Goal: Task Accomplishment & Management: Manage account settings

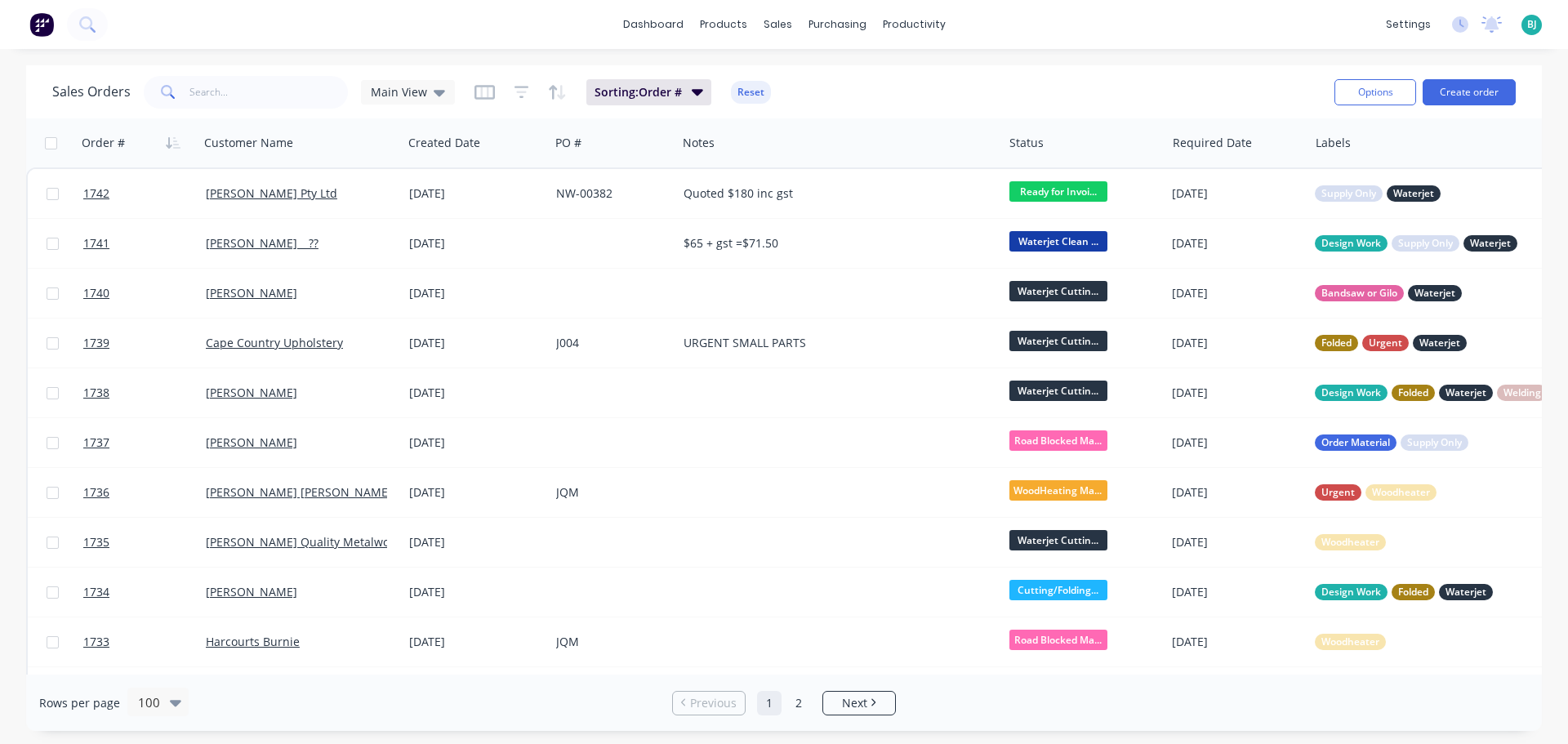
click at [279, 111] on div "Sales Orders Main View Sorting: Order # Reset Options Create order" at bounding box center [784, 91] width 1516 height 54
click at [275, 100] on input "text" at bounding box center [269, 92] width 160 height 32
type input "elphinstone"
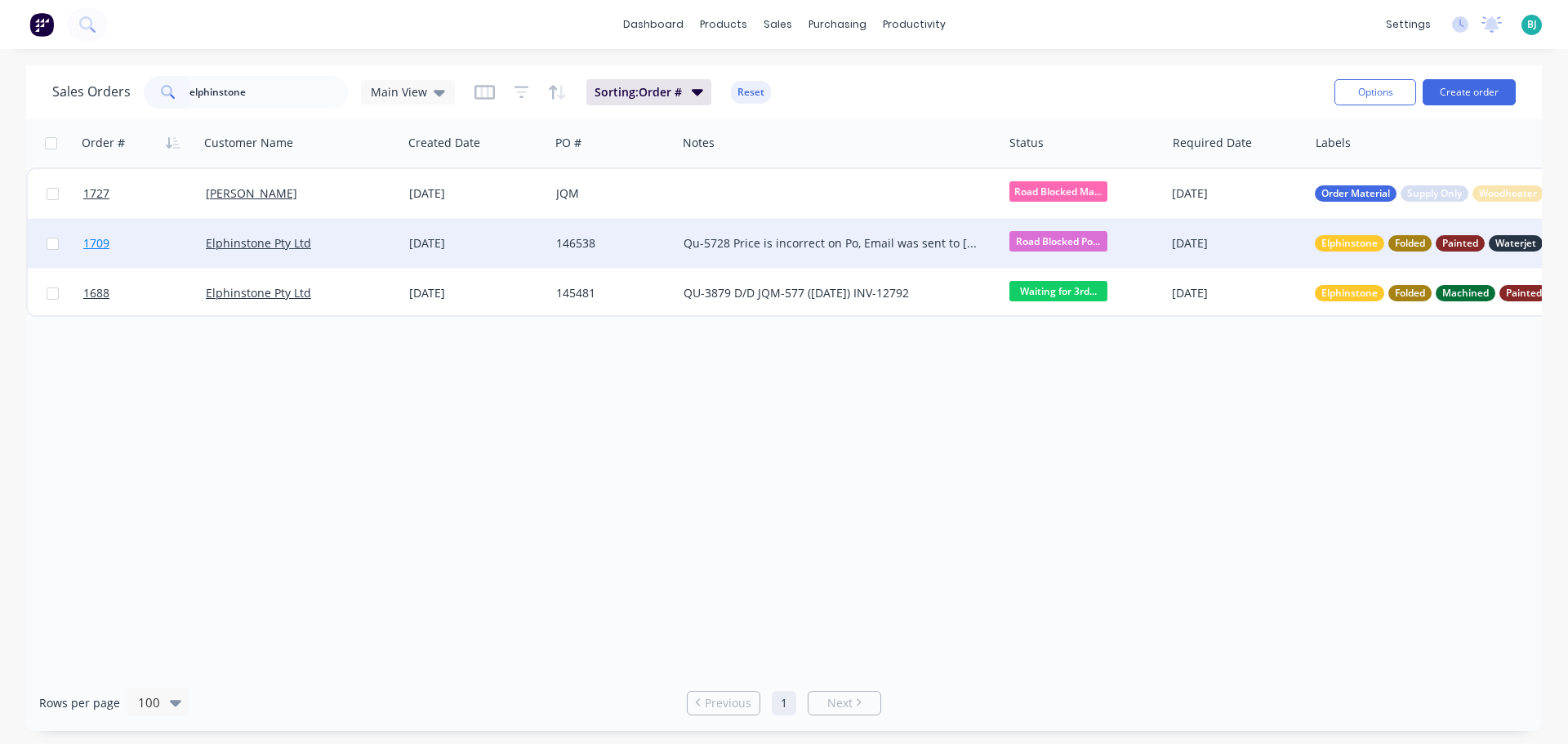
click at [155, 243] on link "1709" at bounding box center [145, 243] width 123 height 49
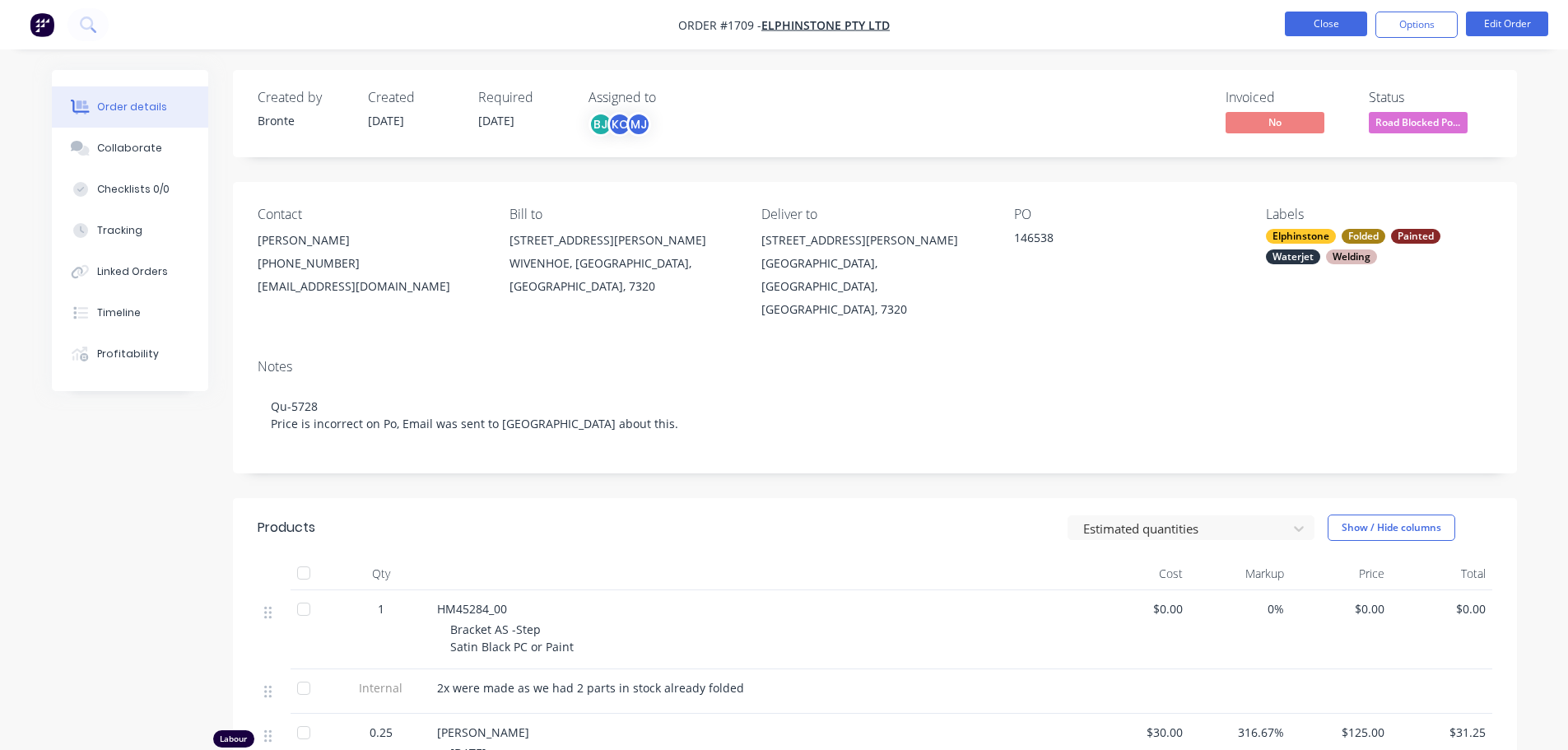
click at [1327, 21] on button "Close" at bounding box center [1326, 24] width 82 height 25
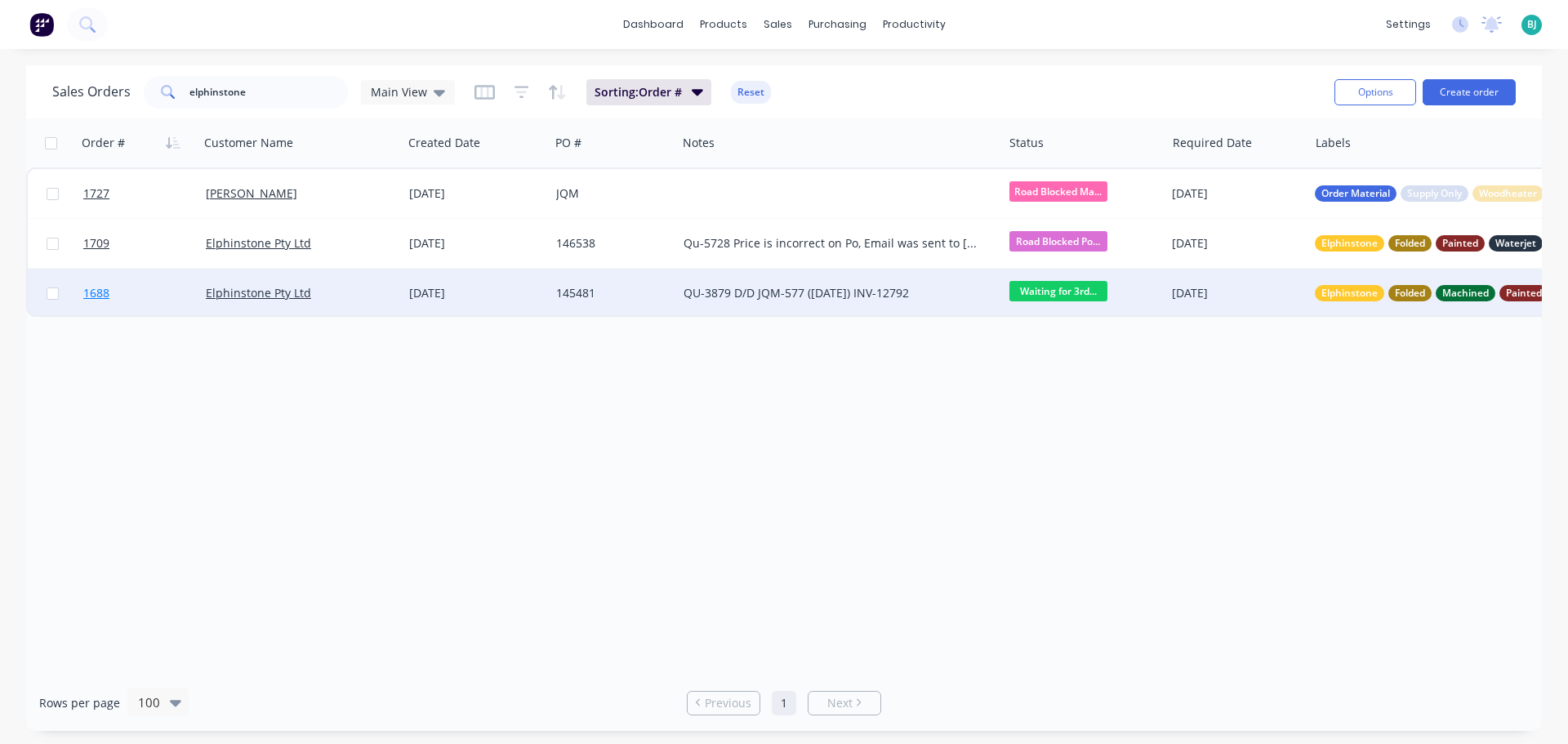
click at [187, 295] on link "1688" at bounding box center [145, 293] width 123 height 49
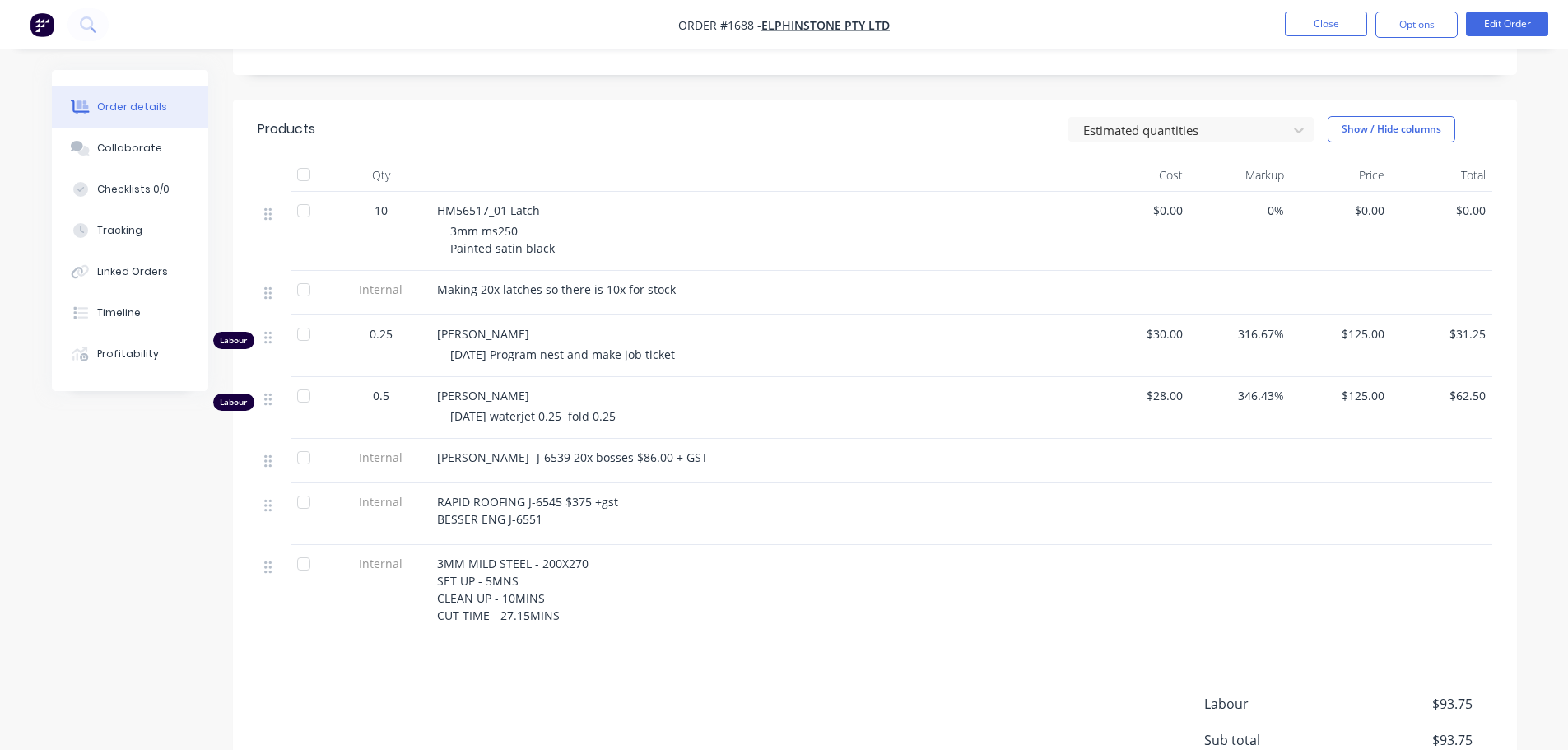
scroll to position [411, 0]
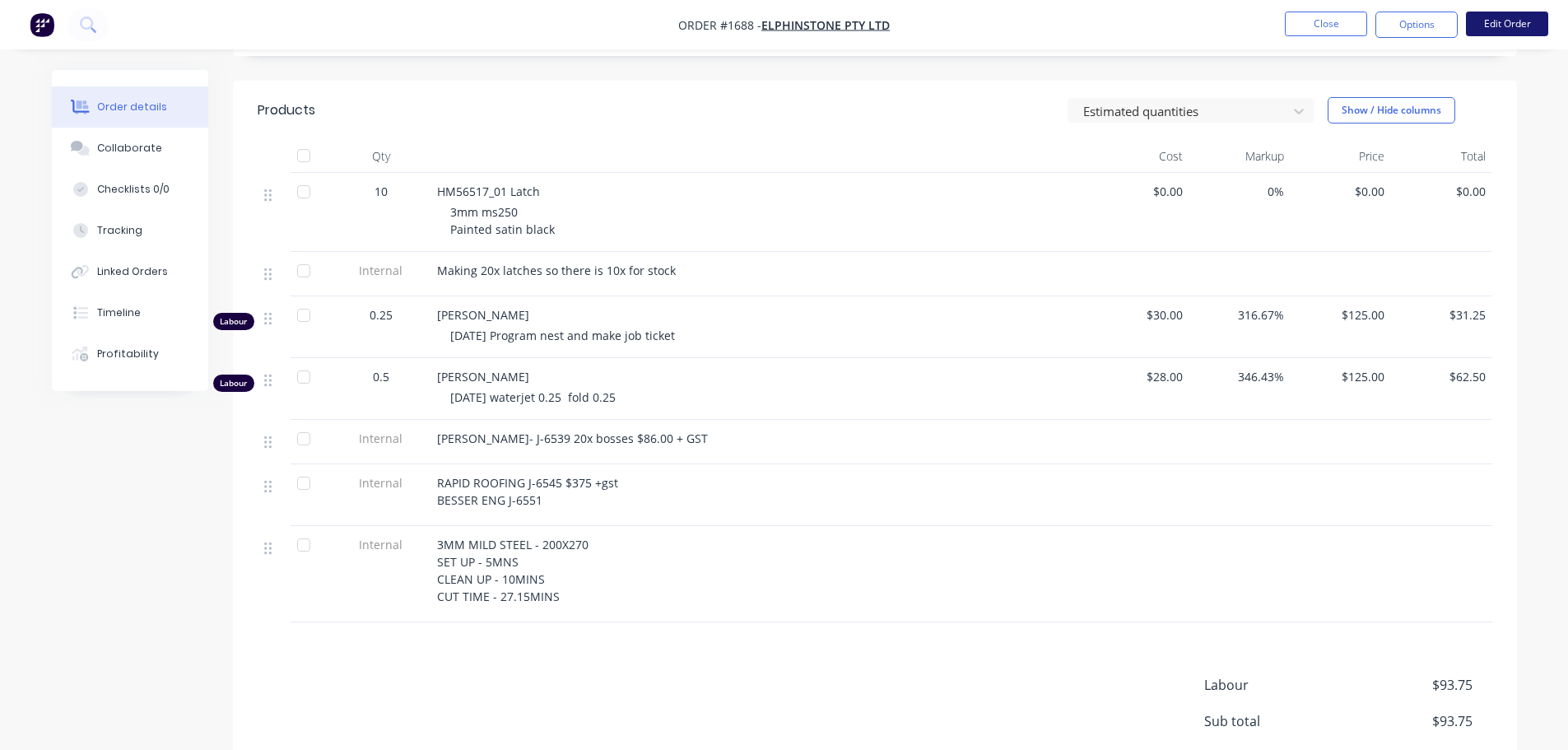
click at [1503, 34] on button "Edit Order" at bounding box center [1507, 24] width 82 height 25
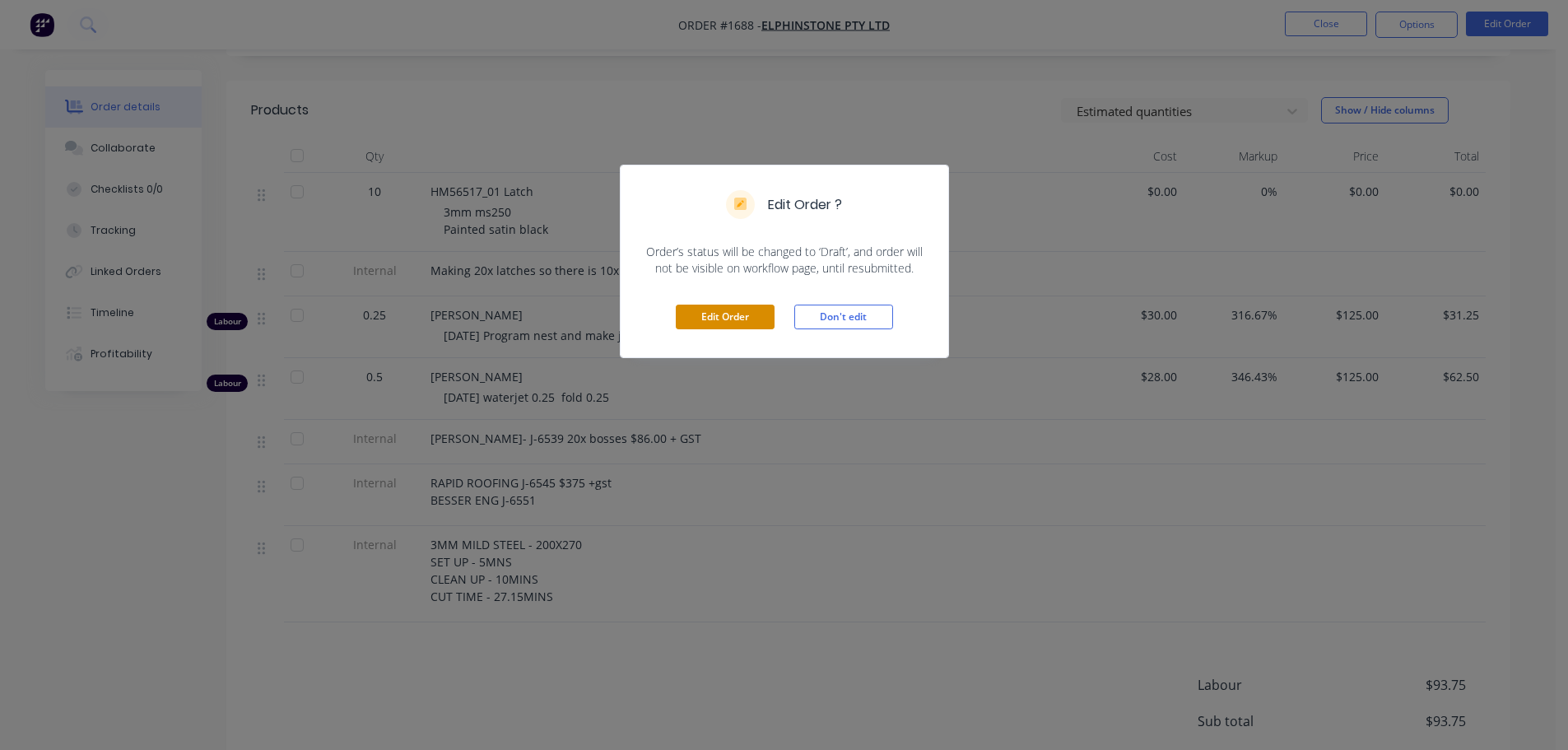
click at [737, 316] on button "Edit Order" at bounding box center [725, 317] width 99 height 25
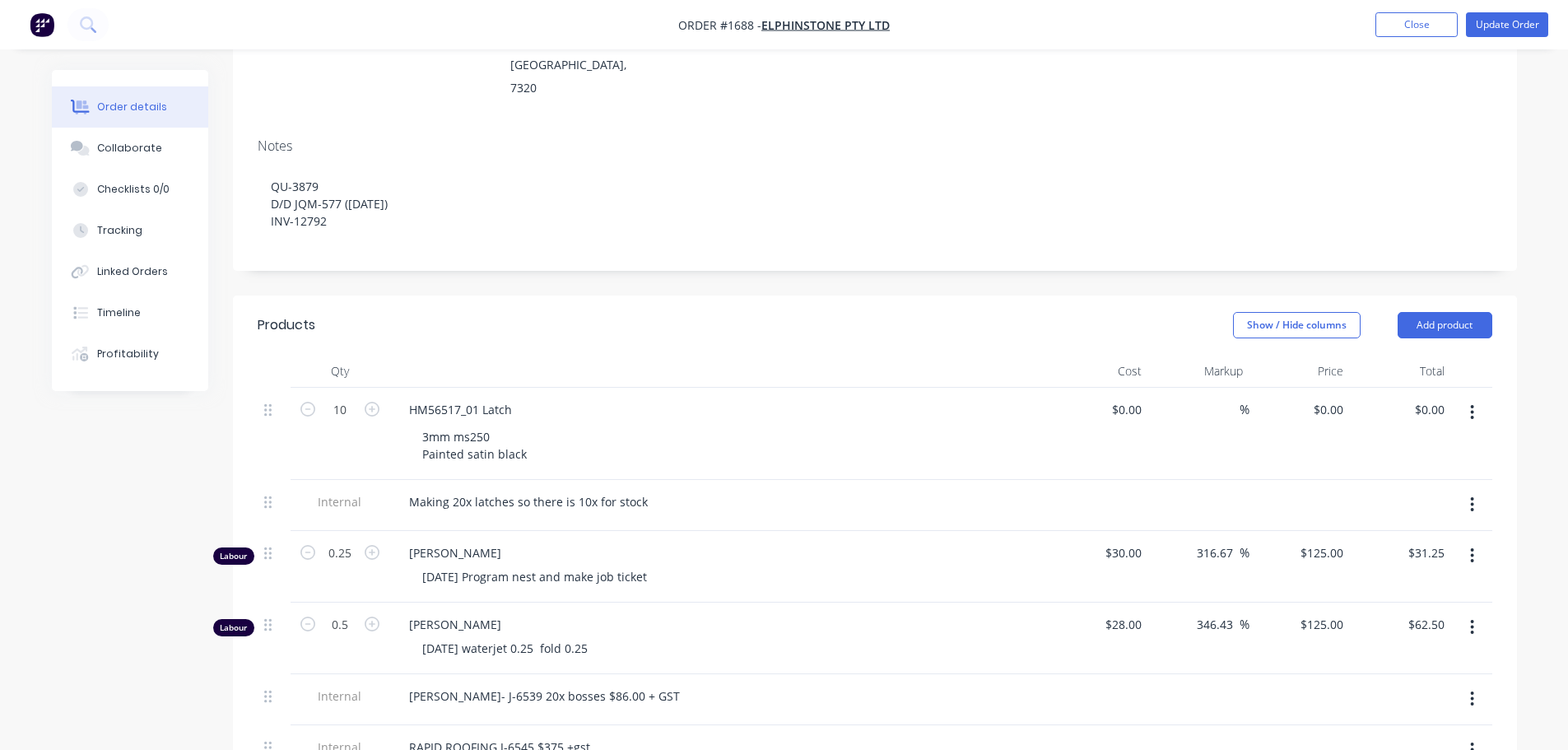
scroll to position [494, 0]
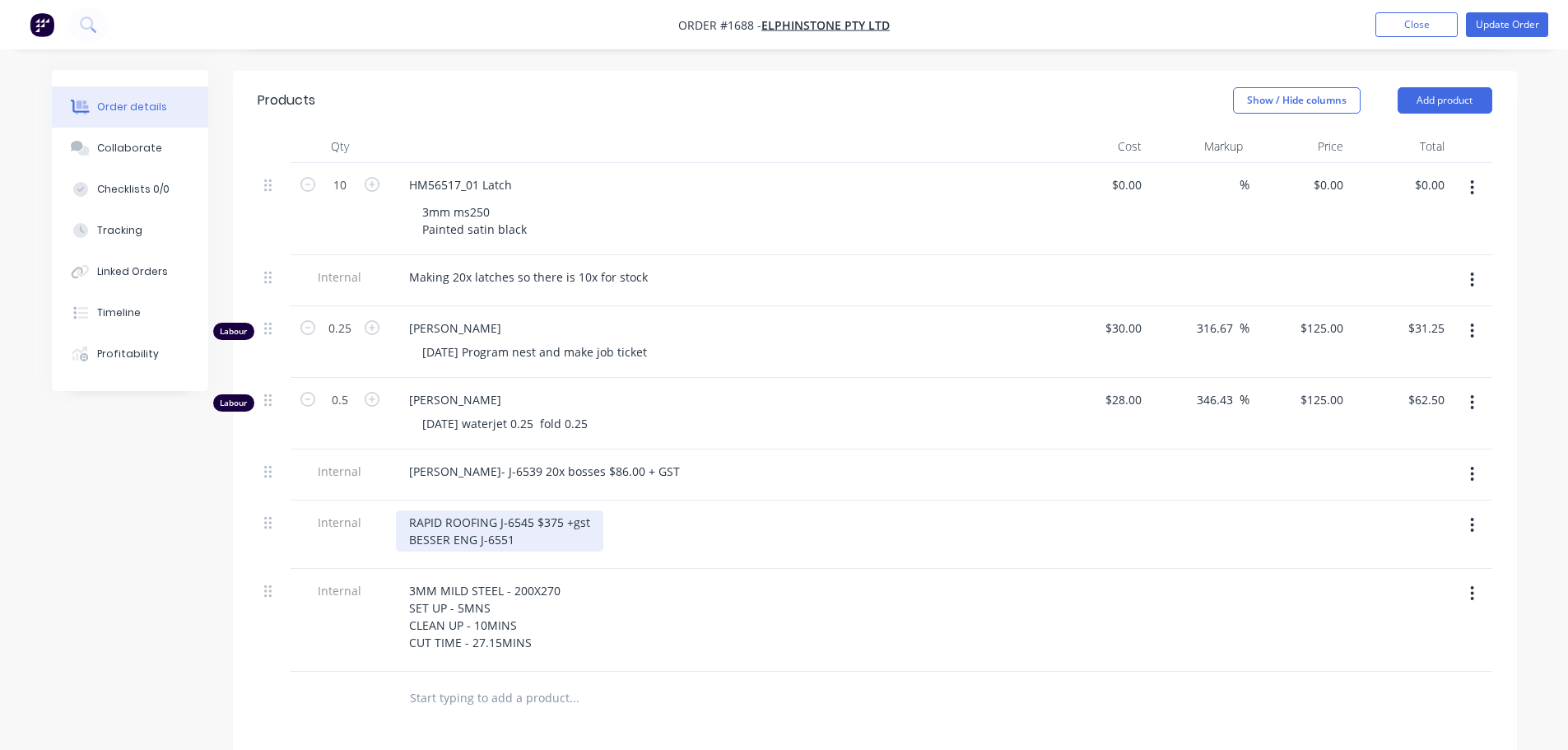
click at [530, 510] on div "RAPID ROOFING J-6545 $375 +gst BESSER ENG J-6551" at bounding box center [500, 531] width 208 height 42
click at [674, 672] on div at bounding box center [685, 699] width 593 height 54
drag, startPoint x: 131, startPoint y: 153, endPoint x: 687, endPoint y: 171, distance: 556.3
click at [132, 151] on div "Collaborate" at bounding box center [130, 148] width 65 height 15
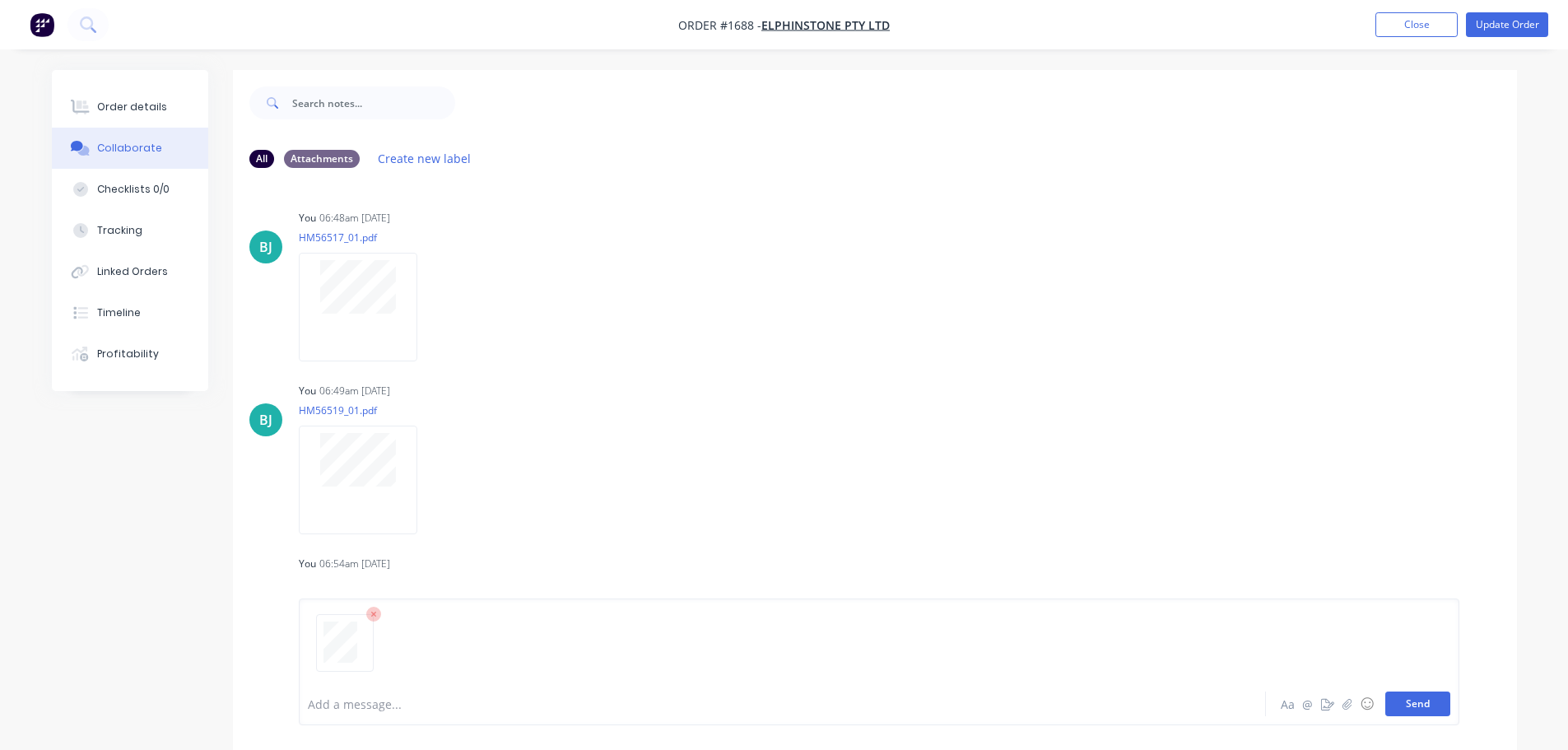
click at [1403, 696] on button "Send" at bounding box center [1419, 704] width 65 height 25
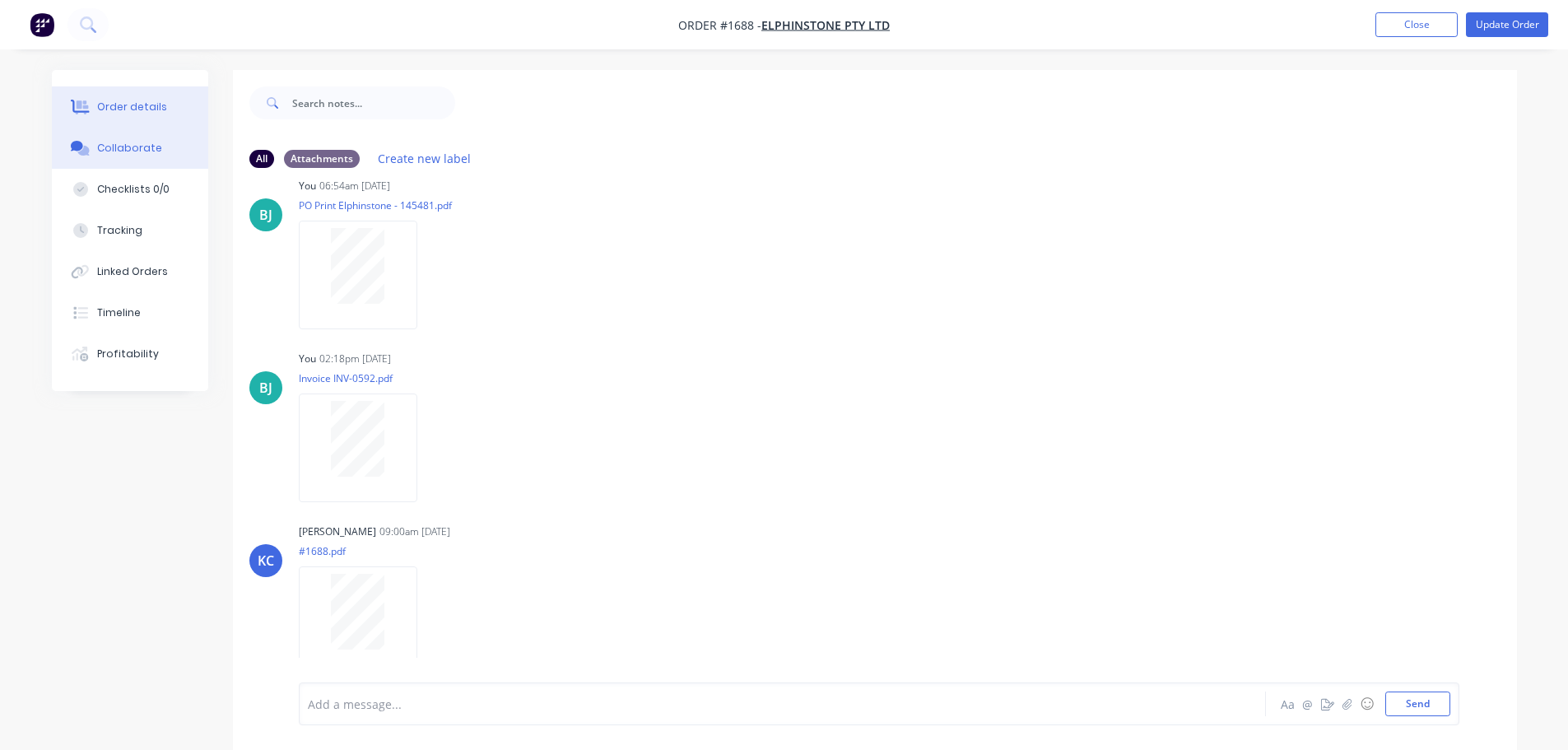
drag, startPoint x: 153, startPoint y: 102, endPoint x: 166, endPoint y: 106, distance: 13.6
click at [153, 101] on div "Order details" at bounding box center [132, 107] width 70 height 15
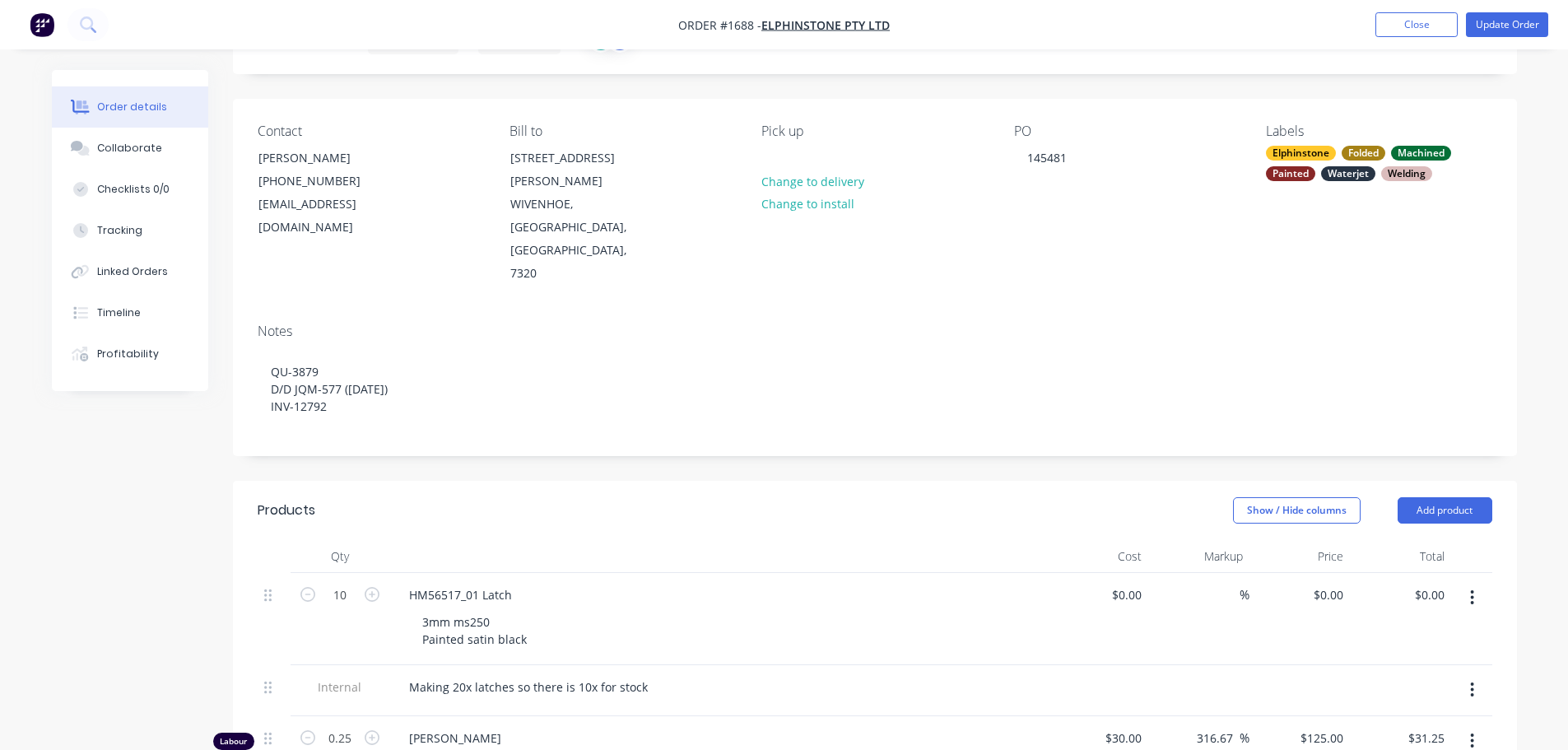
scroll to position [82, 0]
drag, startPoint x: 1510, startPoint y: 24, endPoint x: 1489, endPoint y: 43, distance: 28.3
click at [1510, 23] on button "Update Order" at bounding box center [1507, 25] width 82 height 25
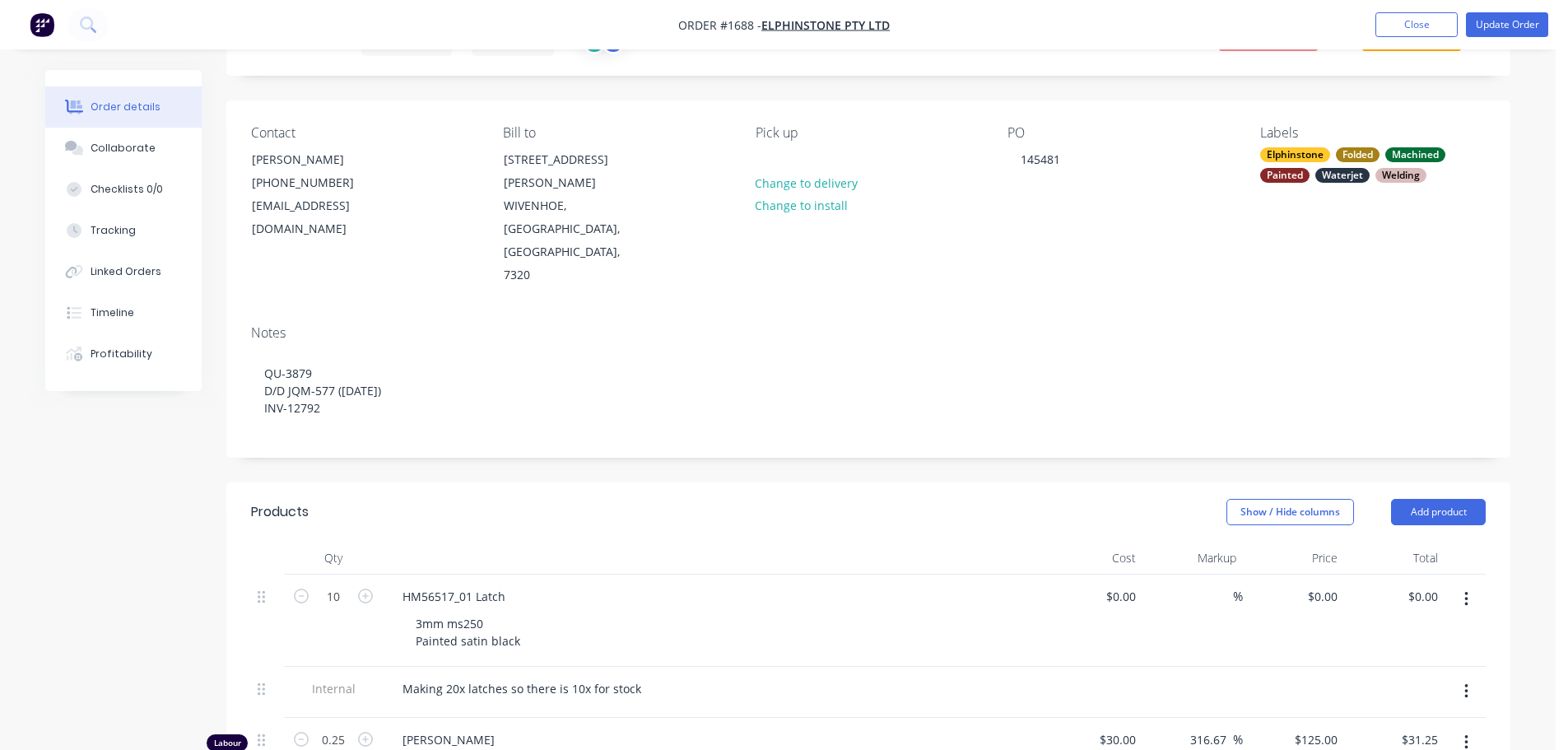
scroll to position [0, 0]
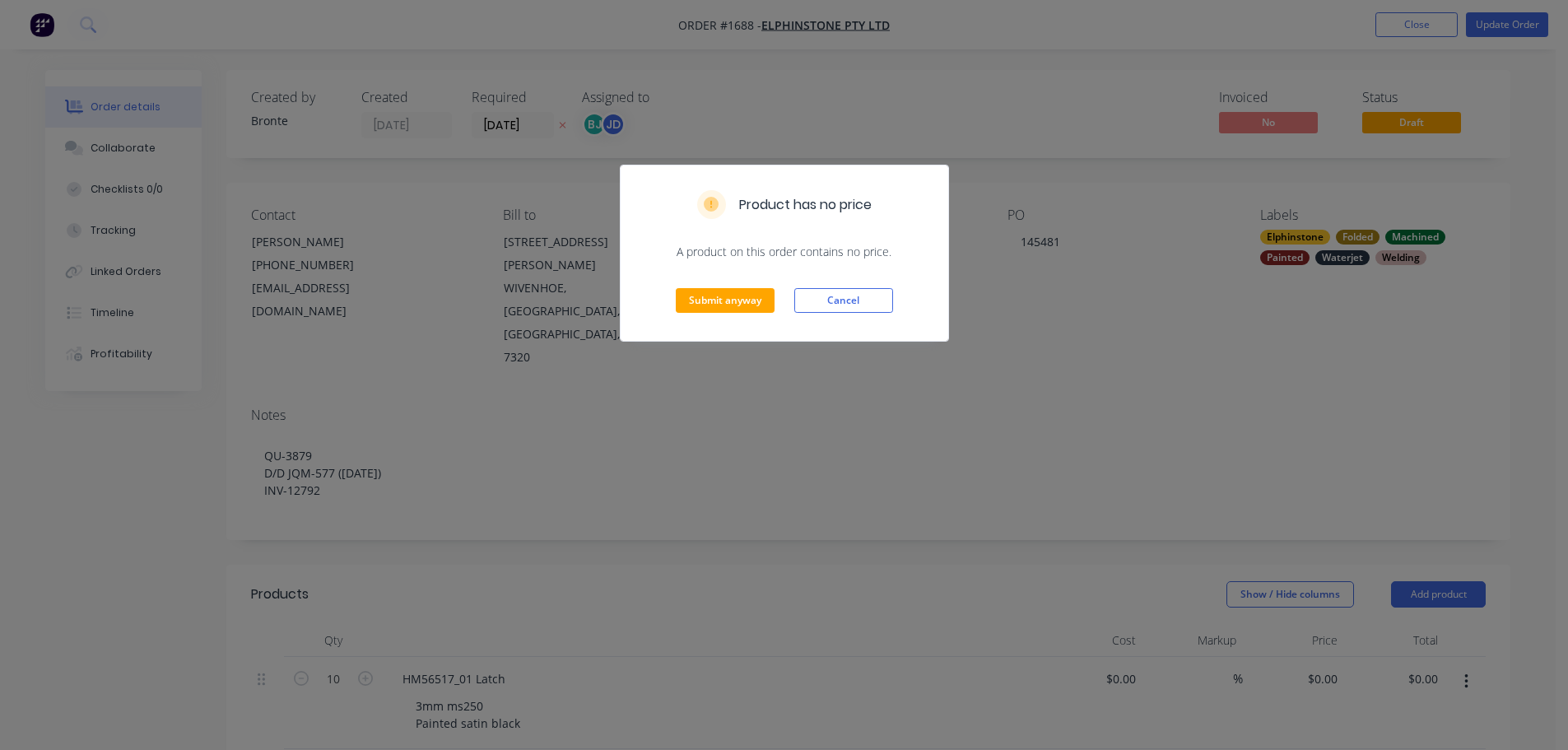
click at [743, 283] on div "Submit anyway Cancel" at bounding box center [784, 300] width 328 height 80
click at [751, 300] on button "Submit anyway" at bounding box center [725, 301] width 99 height 25
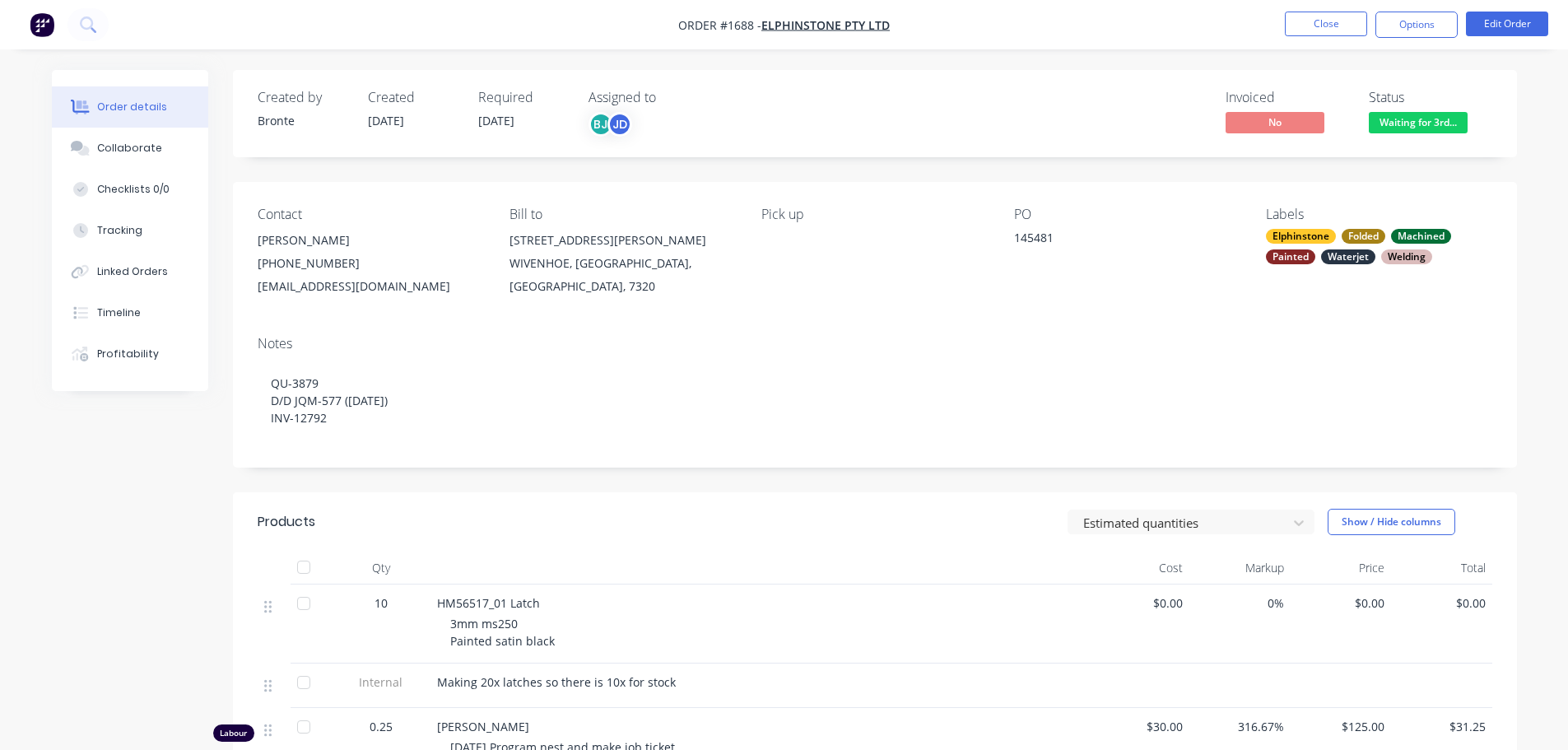
click at [1415, 121] on span "Waiting for 3rd..." at bounding box center [1419, 122] width 99 height 20
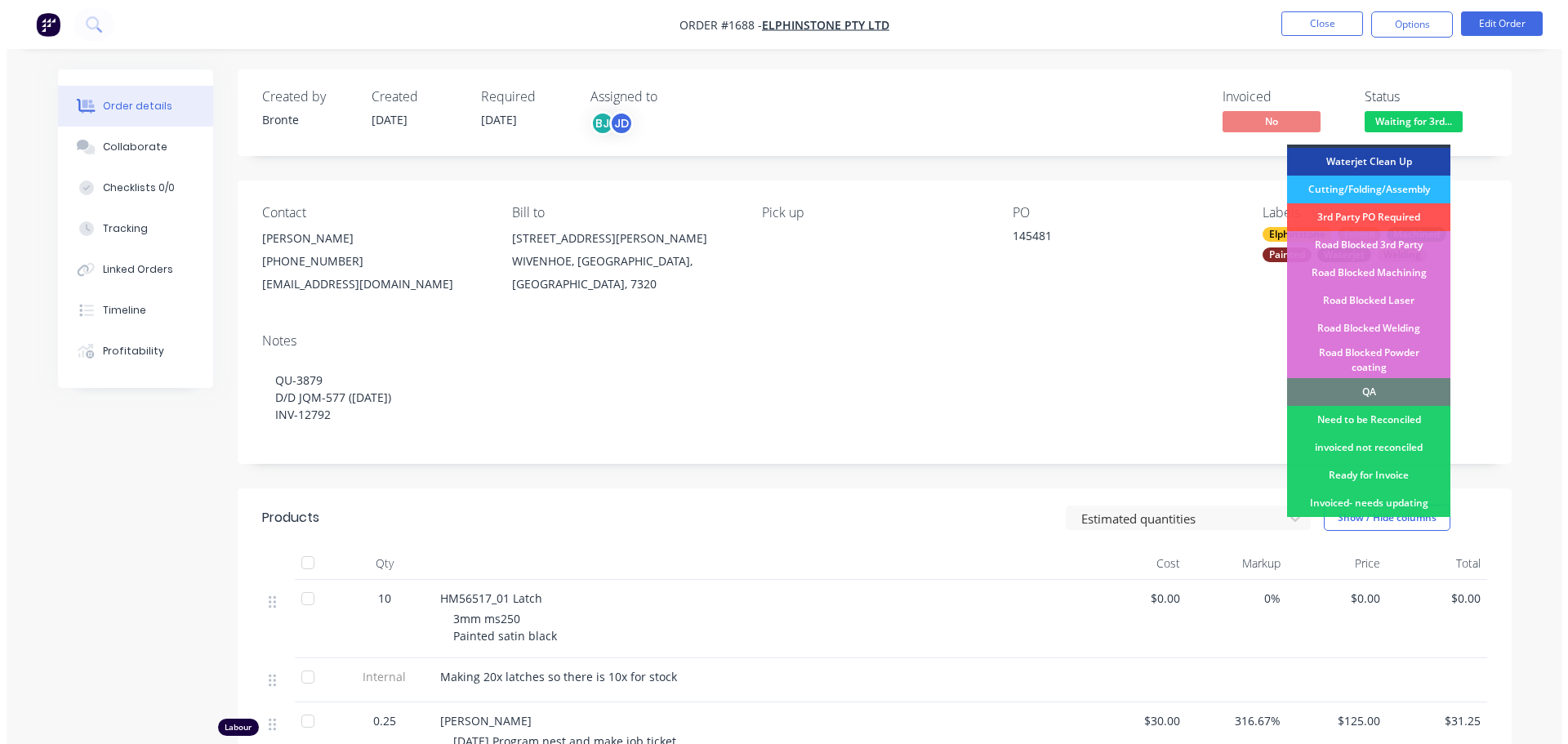
scroll to position [408, 0]
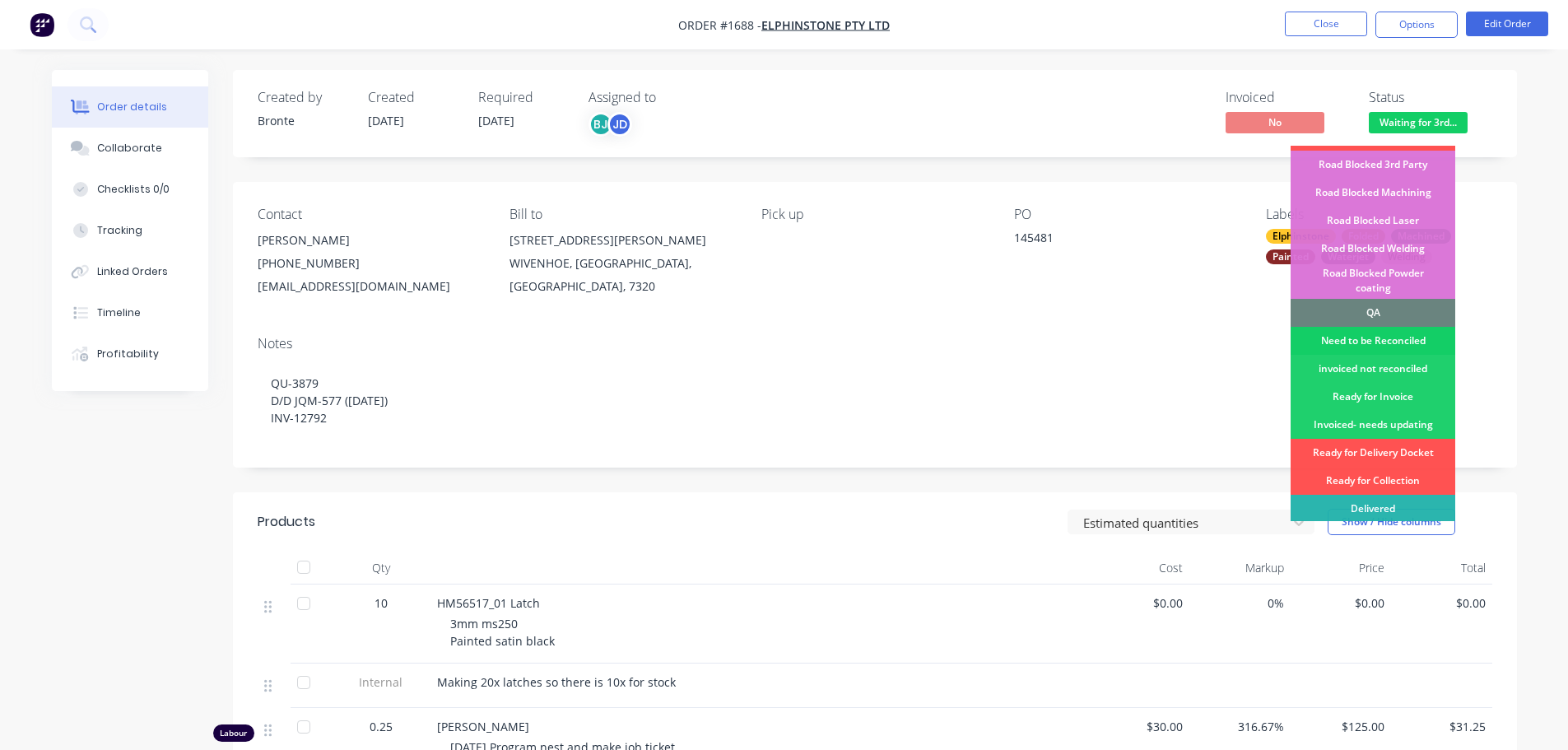
click at [1415, 327] on div "Need to be Reconciled" at bounding box center [1373, 341] width 164 height 28
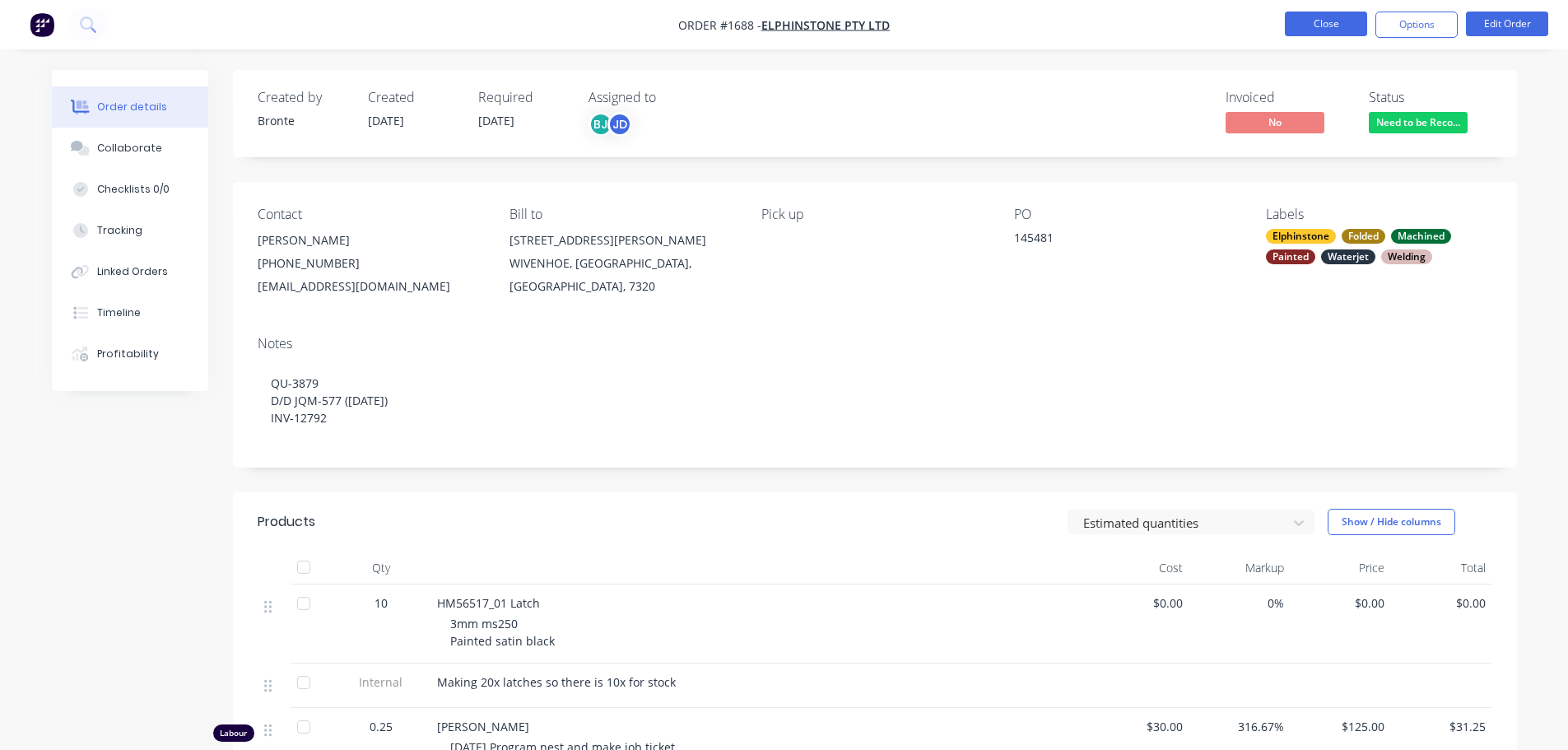
click at [1312, 30] on button "Close" at bounding box center [1326, 24] width 82 height 25
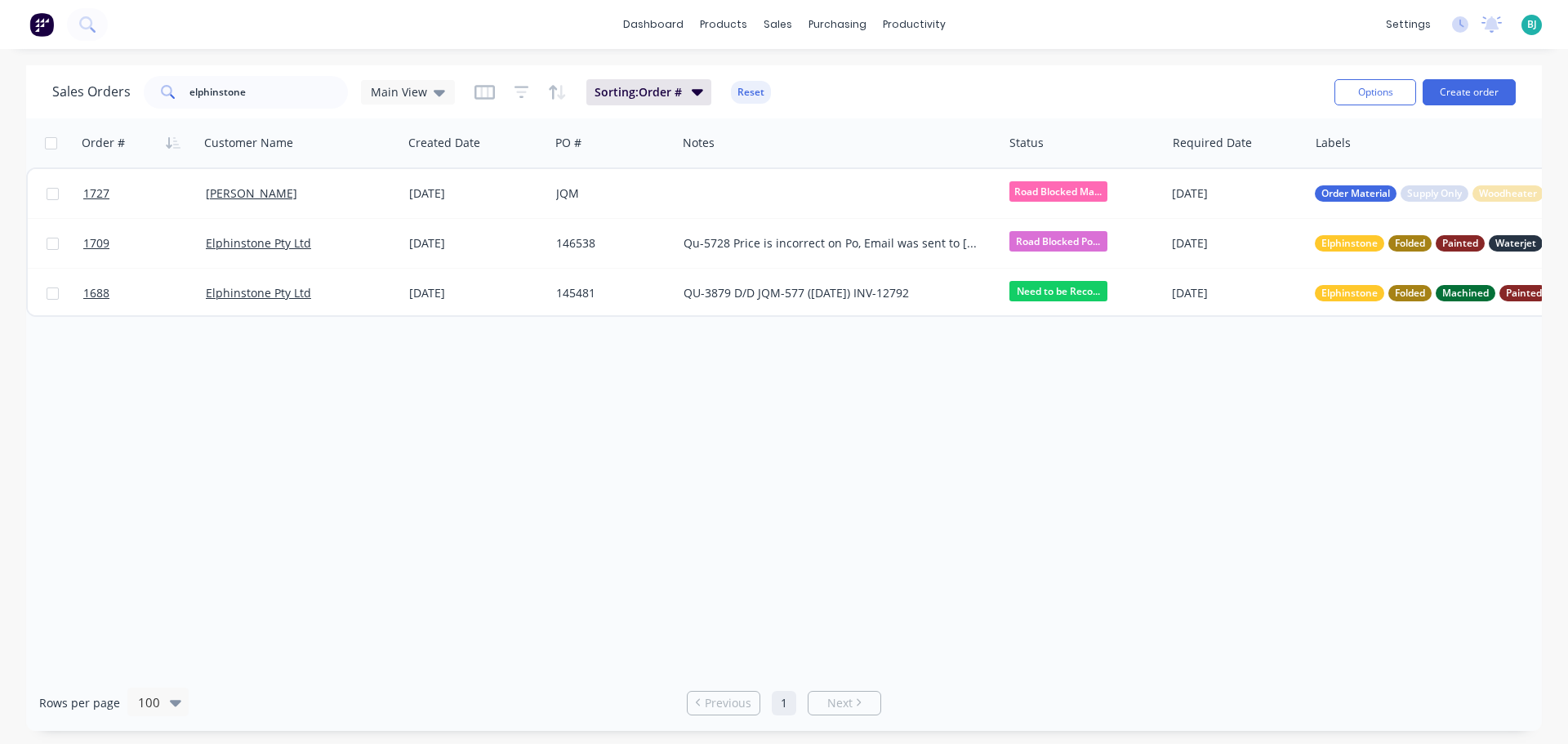
click at [1539, 25] on div "[PERSON_NAME] Quality Metalworks [PERSON_NAME] Administrator Profile Sign out" at bounding box center [1531, 25] width 20 height 20
click at [1532, 20] on span "BJ" at bounding box center [1532, 25] width 10 height 15
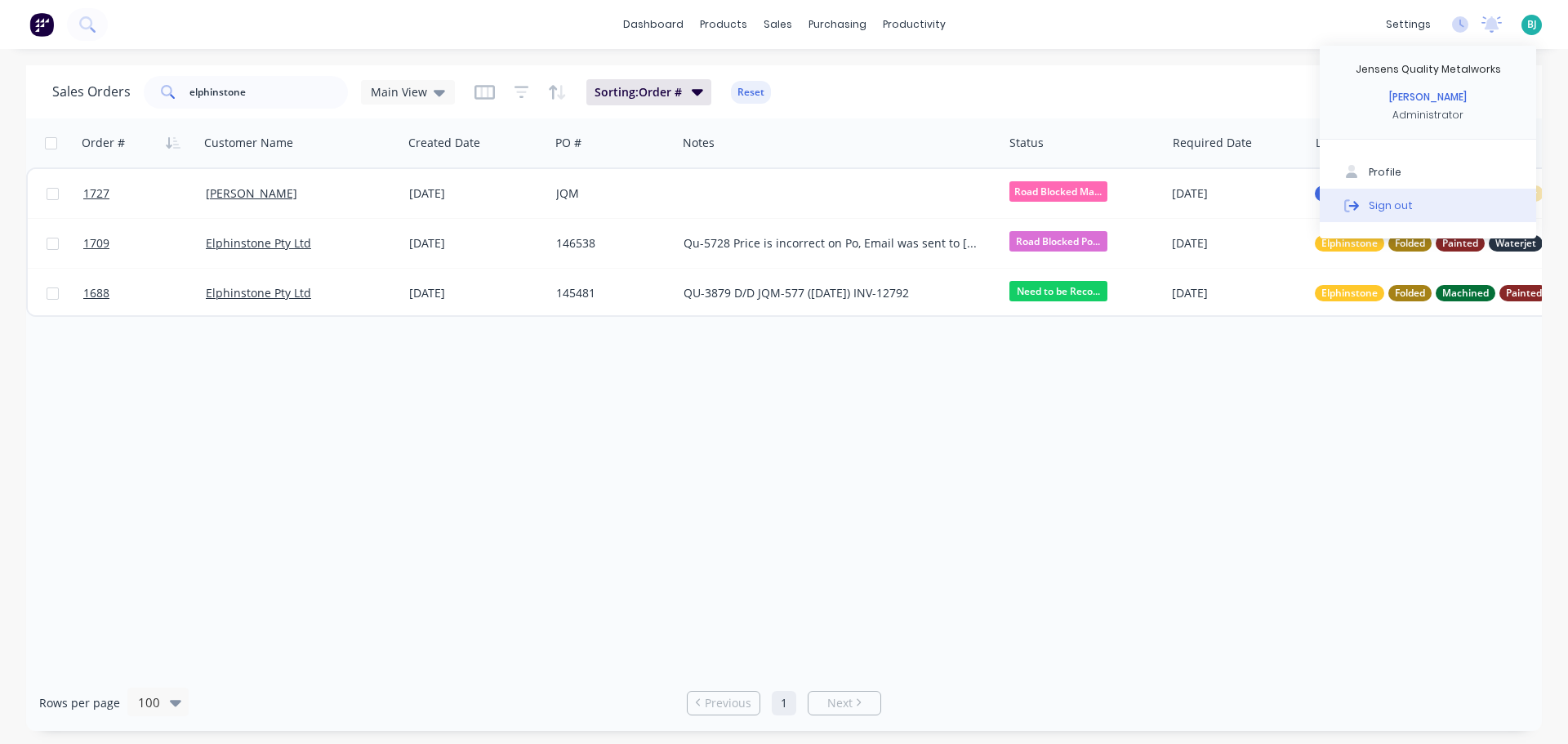
click at [1400, 195] on button "Sign out" at bounding box center [1428, 204] width 217 height 32
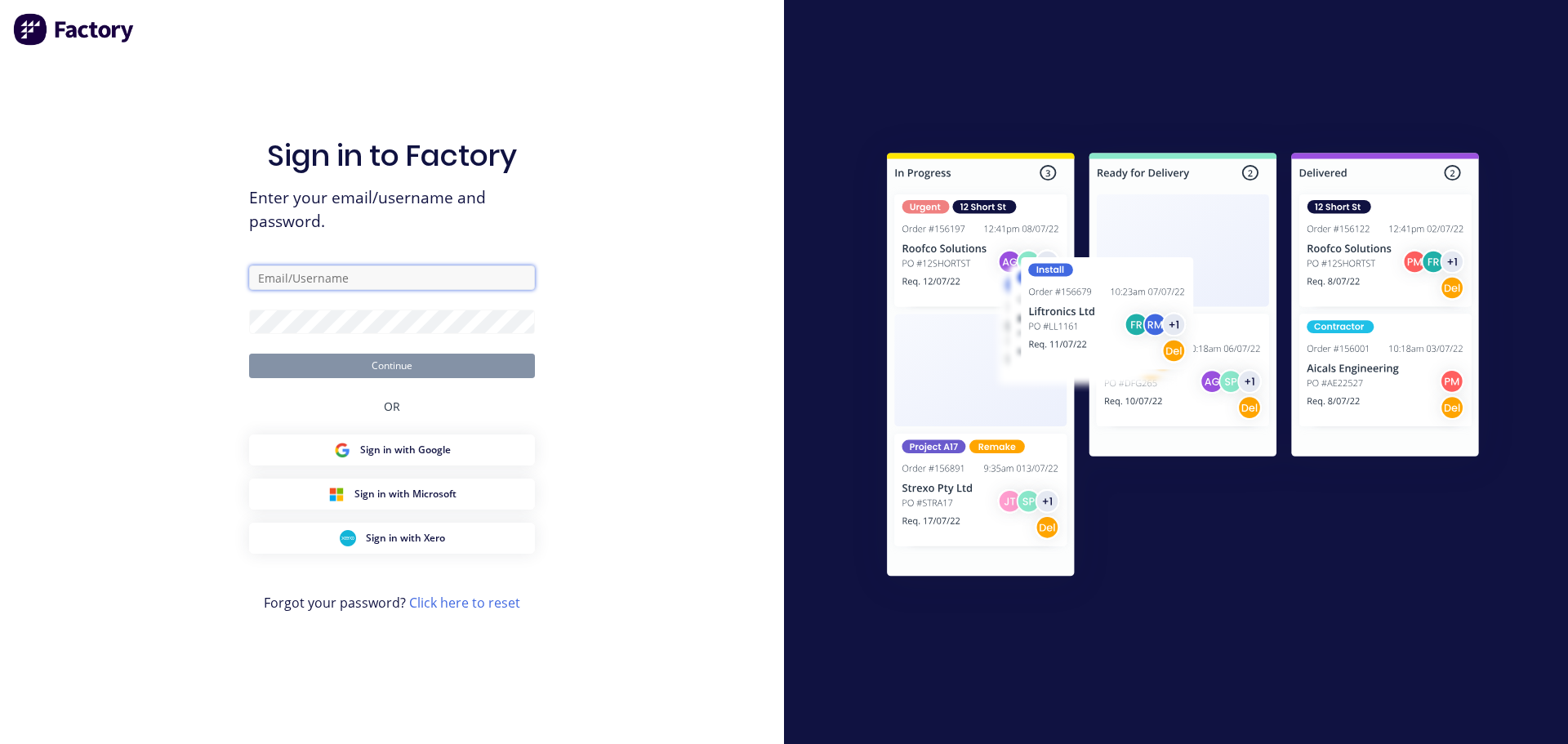
type input "[EMAIL_ADDRESS][DOMAIN_NAME]"
click at [380, 372] on button "Continue" at bounding box center [392, 366] width 286 height 25
